Goal: Communication & Community: Answer question/provide support

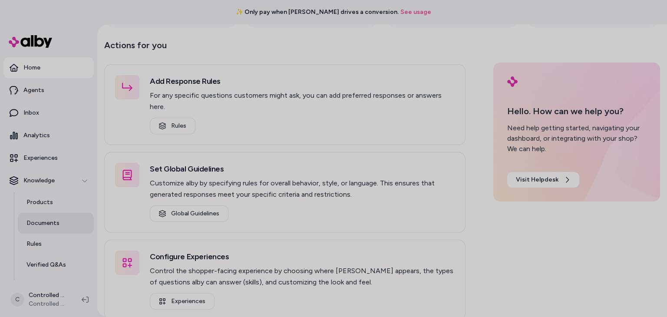
scroll to position [59, 0]
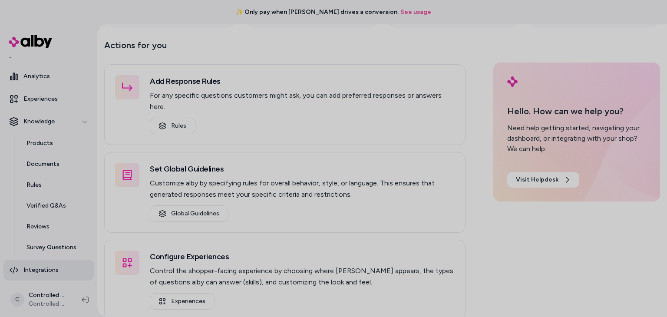
click at [51, 268] on p "Integrations" at bounding box center [40, 270] width 35 height 9
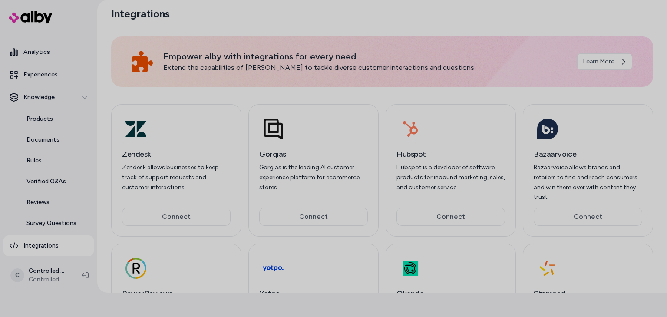
scroll to position [93, 0]
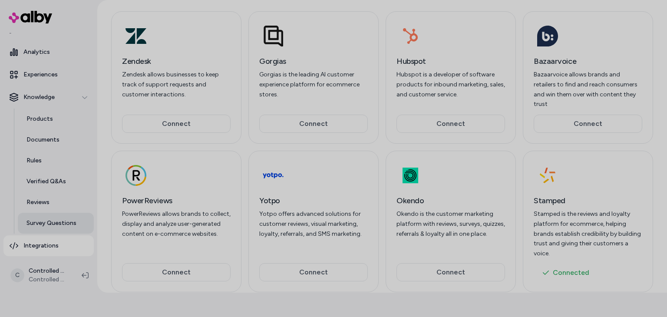
click at [50, 227] on p "Survey Questions" at bounding box center [51, 223] width 50 height 9
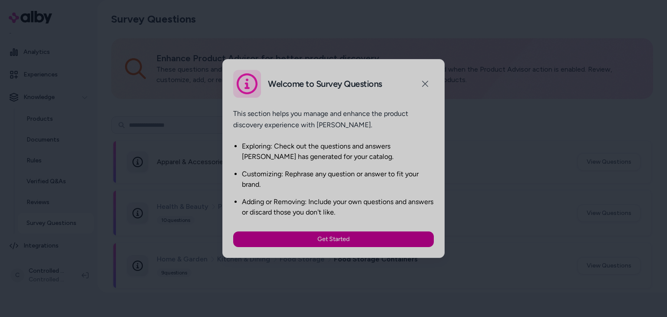
click at [295, 238] on button "Get Started" at bounding box center [333, 239] width 201 height 16
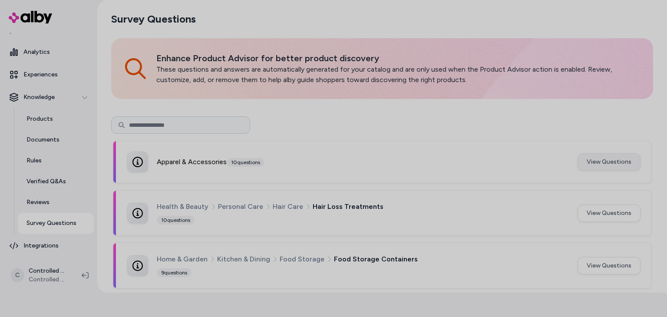
click at [616, 161] on button "View Questions" at bounding box center [608, 161] width 63 height 17
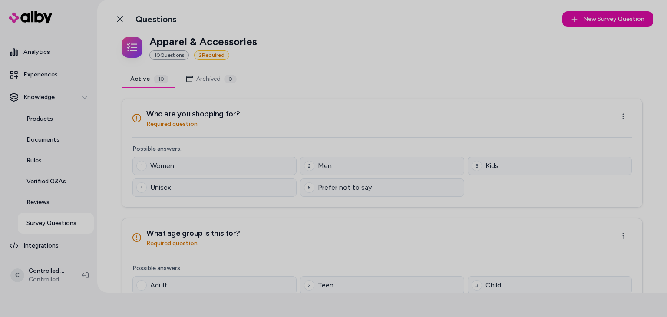
click at [129, 19] on div "Back to Categories Questions" at bounding box center [143, 18] width 65 height 17
click at [117, 20] on icon at bounding box center [119, 19] width 7 height 7
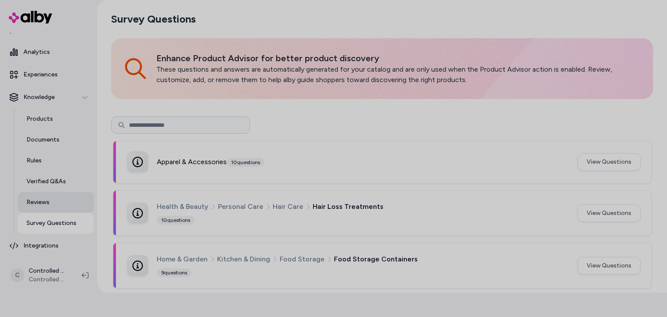
click at [54, 205] on link "Reviews" at bounding box center [56, 202] width 76 height 21
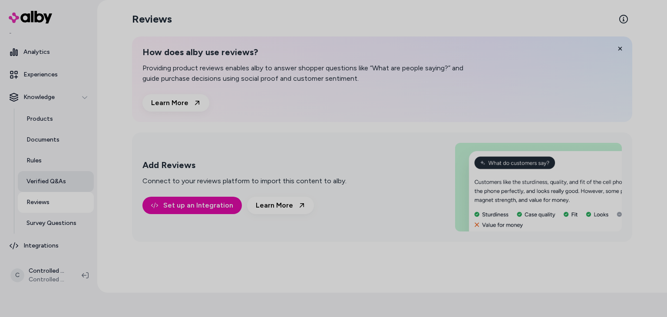
click at [61, 177] on p "Verified Q&As" at bounding box center [46, 181] width 40 height 9
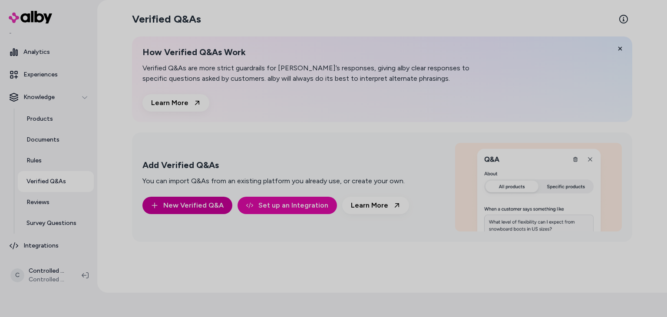
click at [209, 207] on button "New Verified Q&A" at bounding box center [187, 205] width 90 height 17
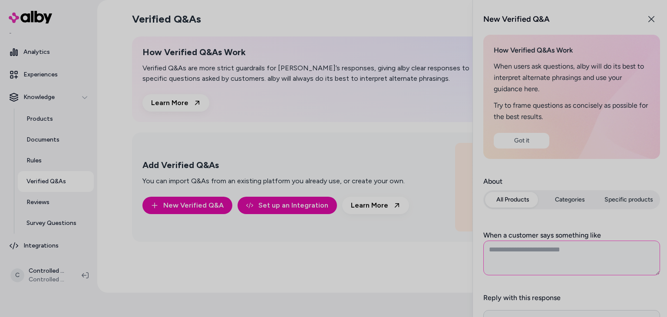
click at [554, 251] on textarea "When a customer says something like" at bounding box center [571, 257] width 177 height 35
click at [537, 142] on button "Got it" at bounding box center [522, 141] width 56 height 16
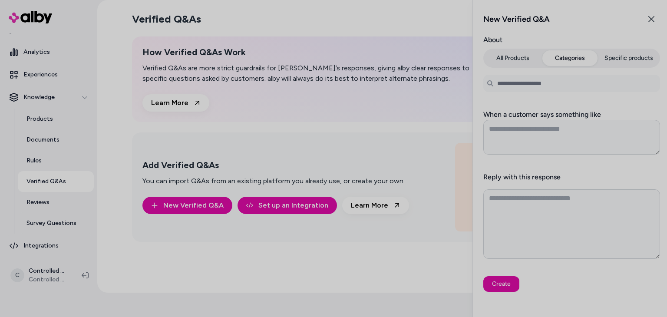
click at [576, 58] on button "Categories" at bounding box center [570, 58] width 56 height 16
click at [630, 59] on button "Specific products" at bounding box center [628, 58] width 59 height 16
click at [521, 60] on button "All Products" at bounding box center [513, 58] width 56 height 16
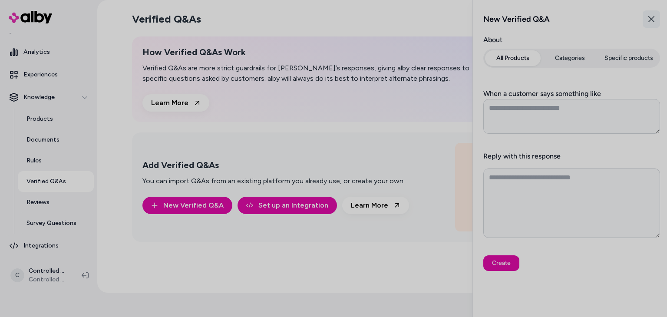
click at [652, 17] on icon "button" at bounding box center [651, 19] width 6 height 6
type textarea "*"
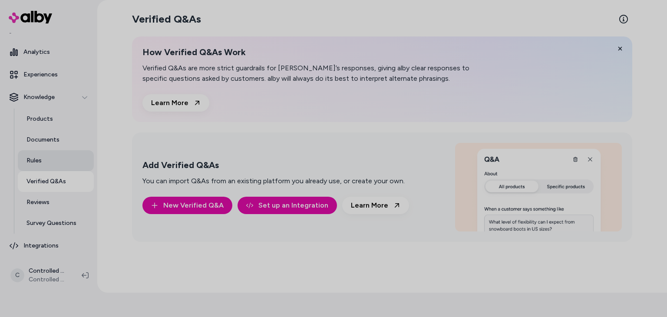
click at [48, 169] on link "Rules" at bounding box center [56, 160] width 76 height 21
click at [36, 160] on p "Rules" at bounding box center [33, 160] width 15 height 9
